Goal: Transaction & Acquisition: Purchase product/service

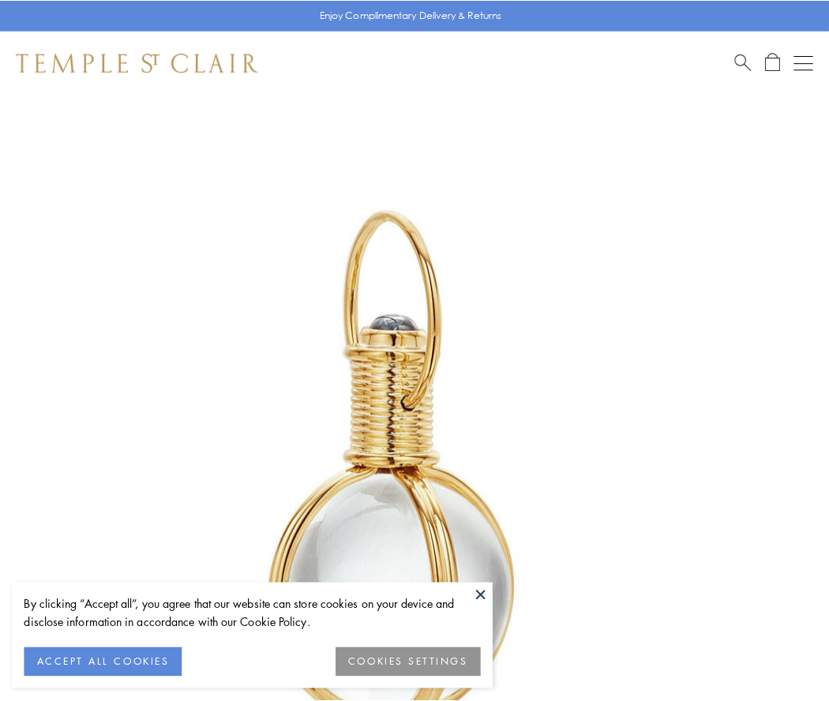
scroll to position [412, 0]
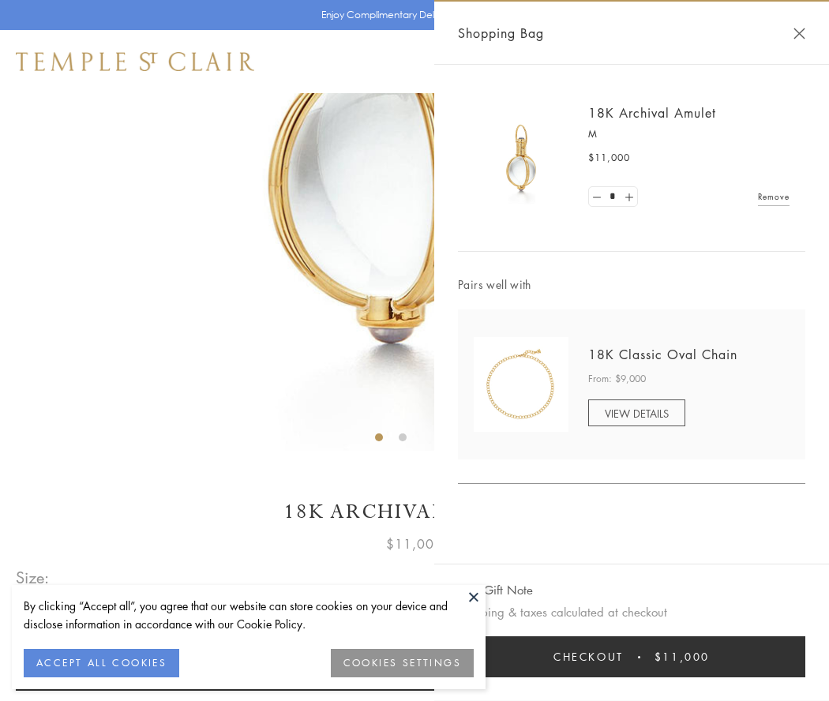
click at [632, 657] on button "Checkout $11,000" at bounding box center [631, 657] width 347 height 41
